Goal: Task Accomplishment & Management: Complete application form

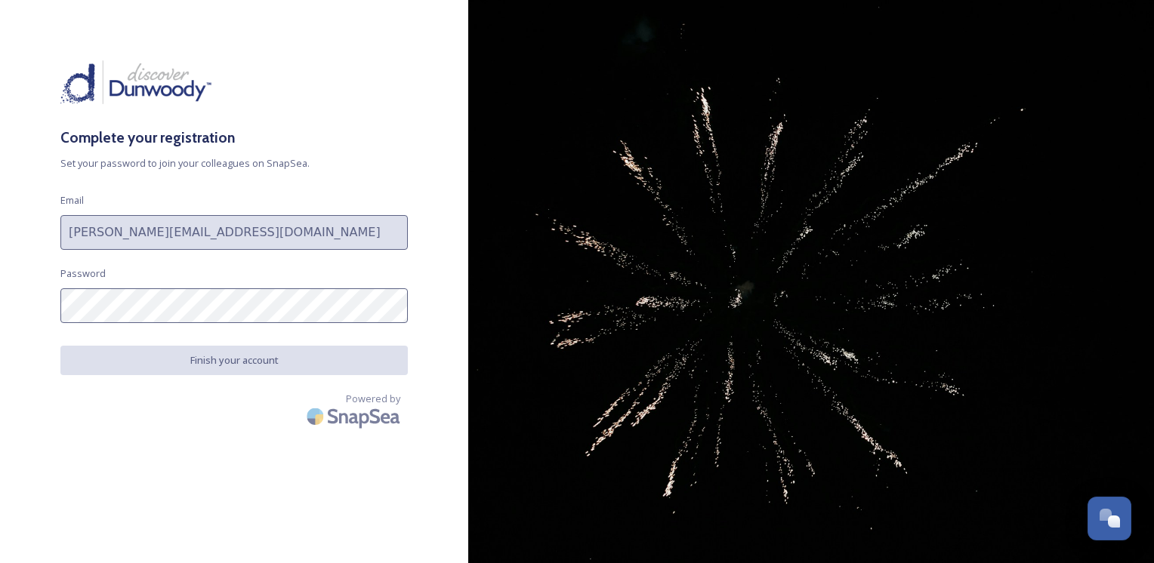
click at [157, 262] on div "Complete your registration Set your password to join your colleagues on SnapSea…" at bounding box center [234, 281] width 468 height 443
click at [304, 57] on div "Complete your registration Set your password to join your colleagues on SnapSea…" at bounding box center [234, 281] width 468 height 563
click at [305, 56] on div "Complete your registration Set your password to join your colleagues on SnapSea…" at bounding box center [234, 281] width 468 height 563
click at [361, 63] on div "Complete your registration Set your password to join your colleagues on SnapSea…" at bounding box center [234, 281] width 468 height 443
click at [361, 66] on div "Complete your registration Set your password to join your colleagues on SnapSea…" at bounding box center [234, 281] width 468 height 443
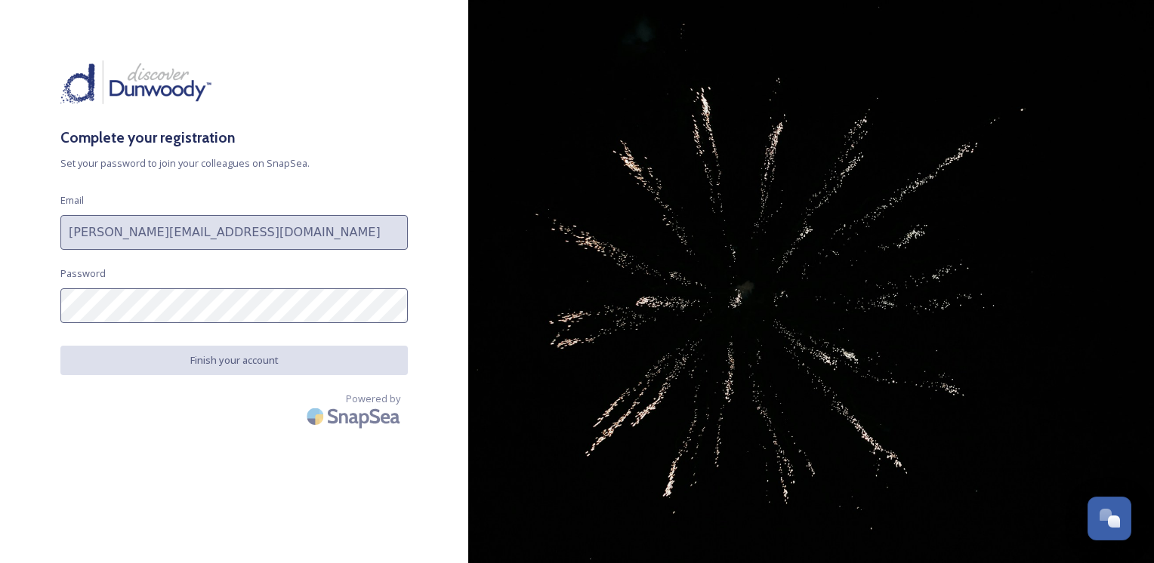
click at [157, 457] on div "Complete your registration Set your password to join your colleagues on SnapSea…" at bounding box center [234, 281] width 468 height 443
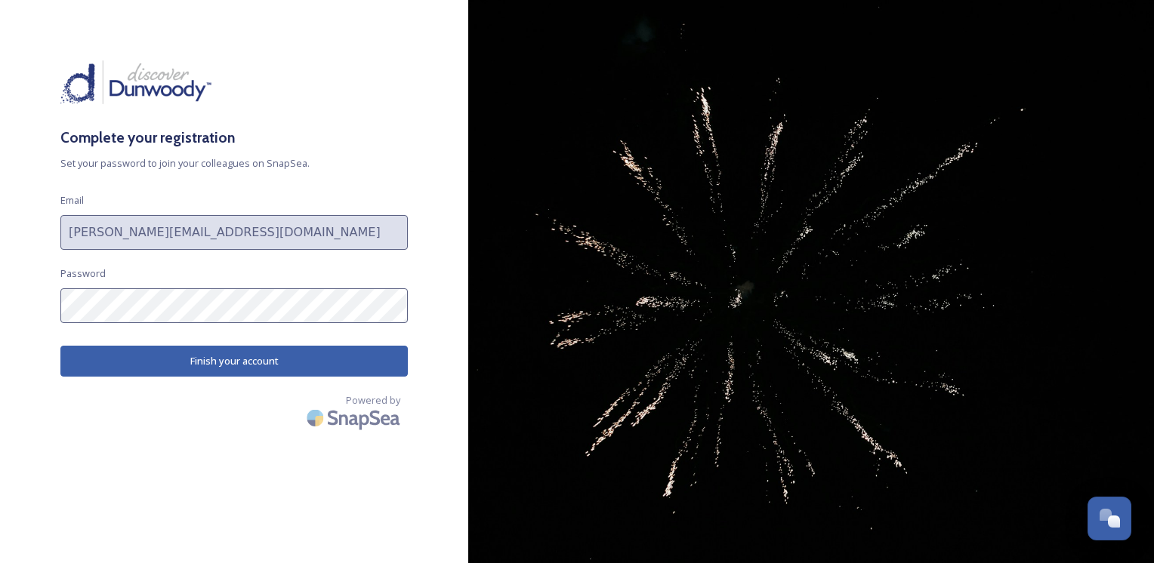
click at [278, 361] on button "Finish your account" at bounding box center [233, 361] width 347 height 31
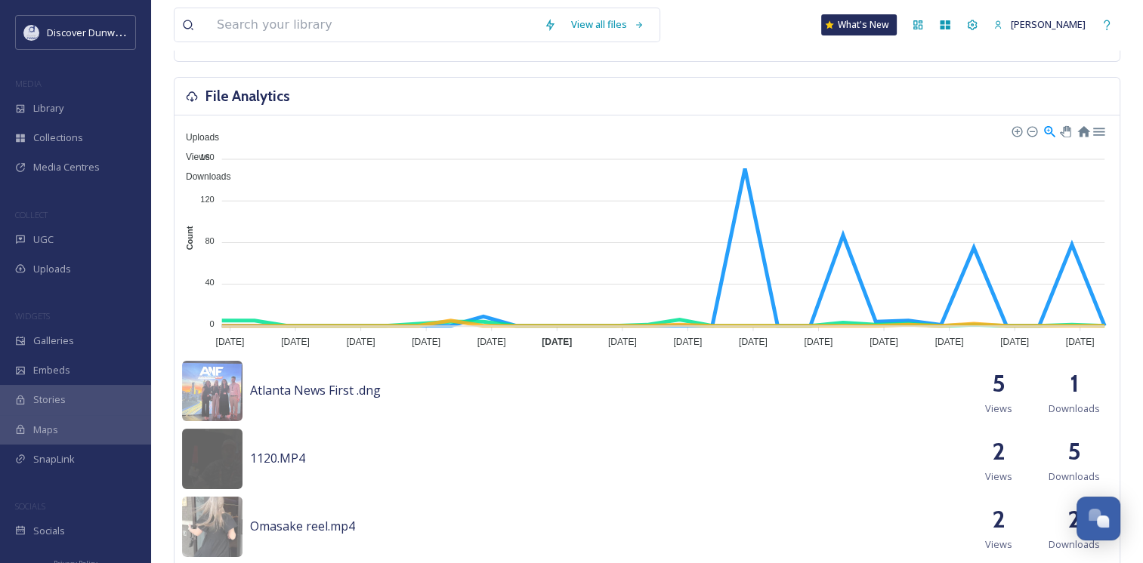
scroll to position [227, 0]
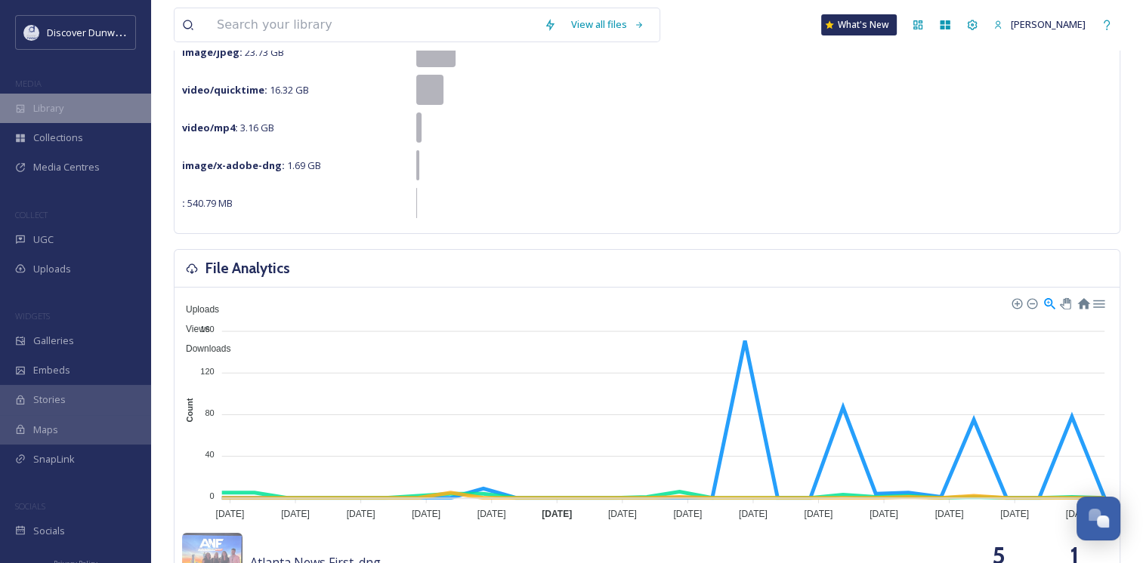
click at [78, 113] on div "Library" at bounding box center [75, 108] width 151 height 29
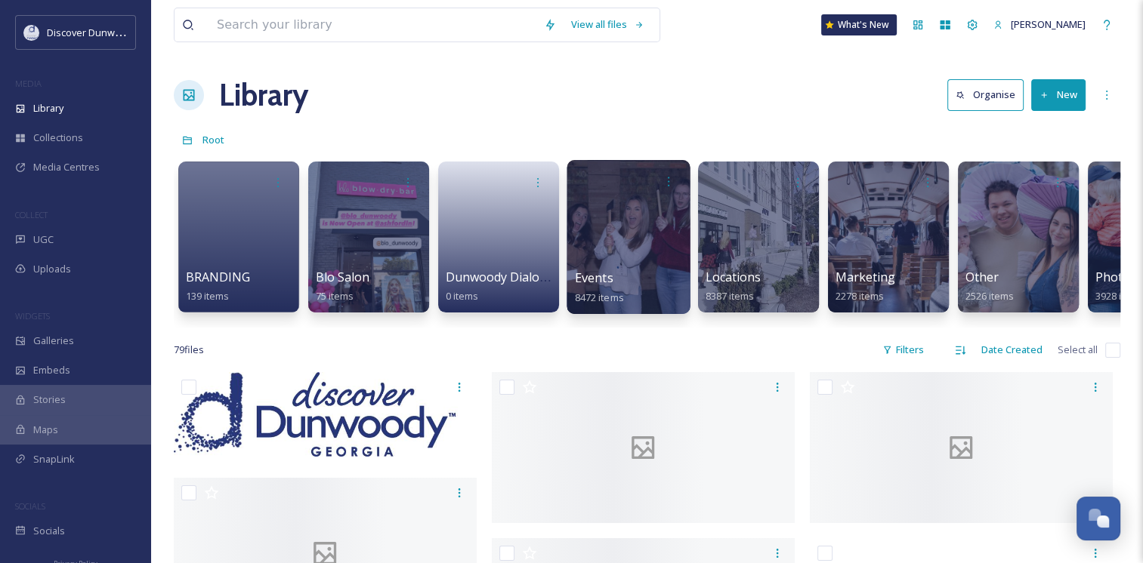
click at [654, 214] on div at bounding box center [627, 237] width 123 height 154
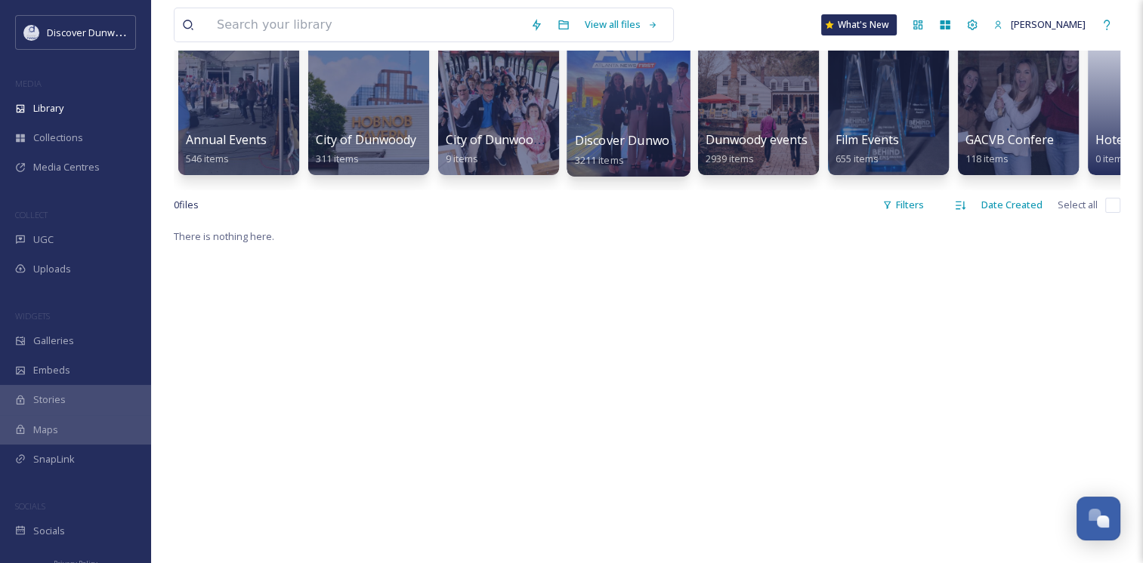
scroll to position [76, 0]
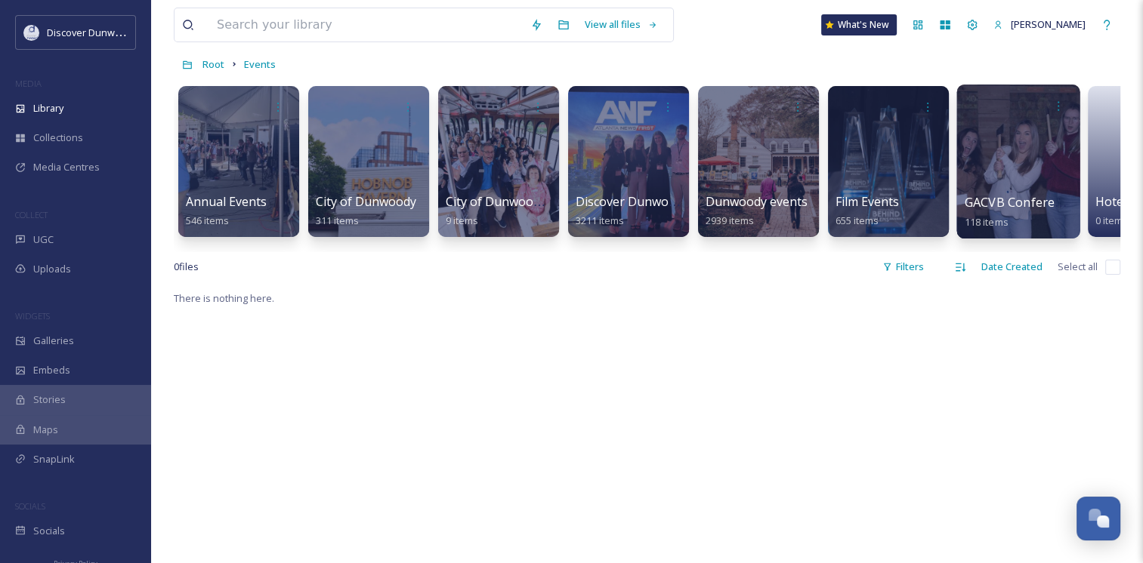
click at [982, 150] on div at bounding box center [1017, 162] width 123 height 154
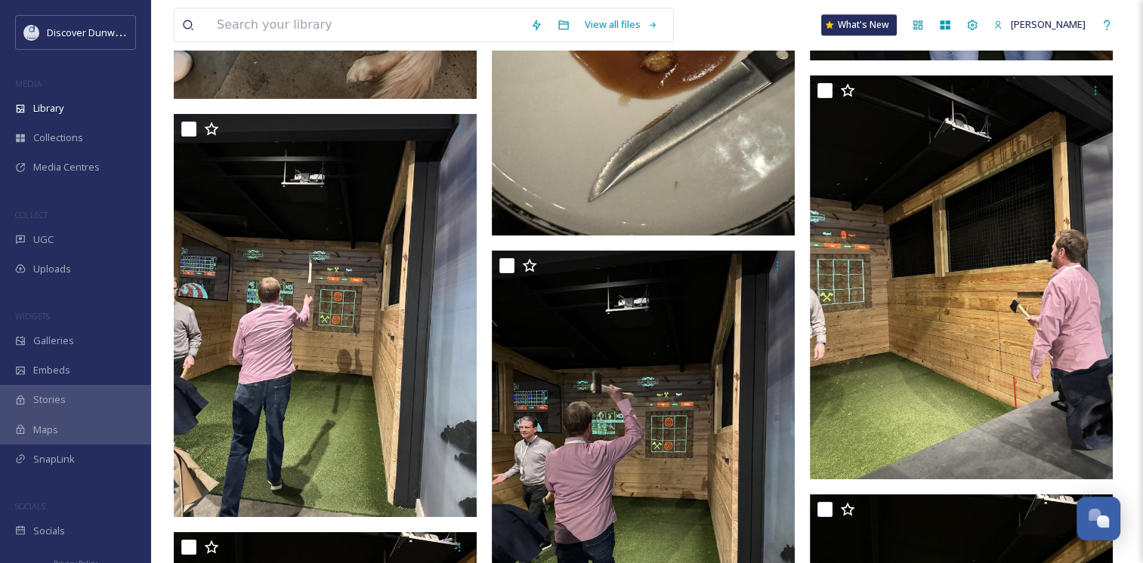
scroll to position [12989, 0]
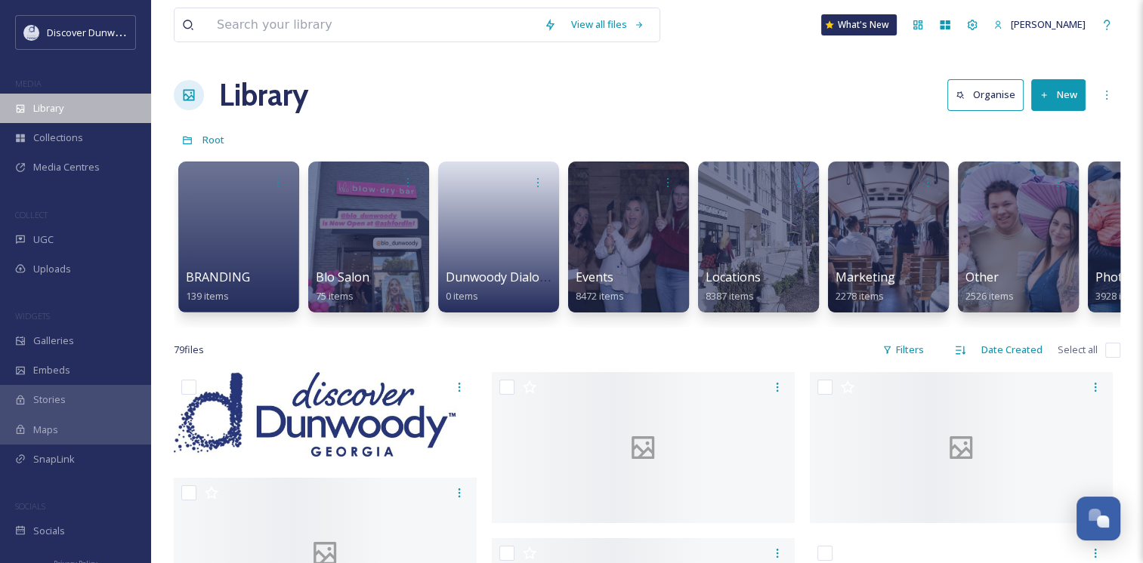
click at [63, 119] on div "Library" at bounding box center [75, 108] width 151 height 29
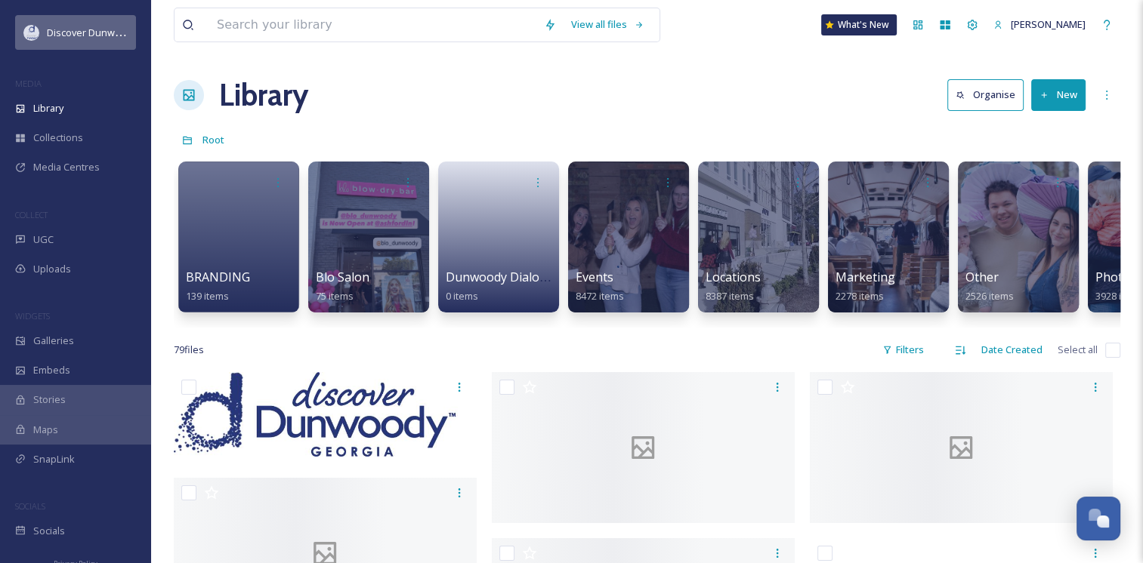
click at [82, 39] on span "Discover Dunwoody" at bounding box center [92, 32] width 91 height 14
